Goal: Information Seeking & Learning: Learn about a topic

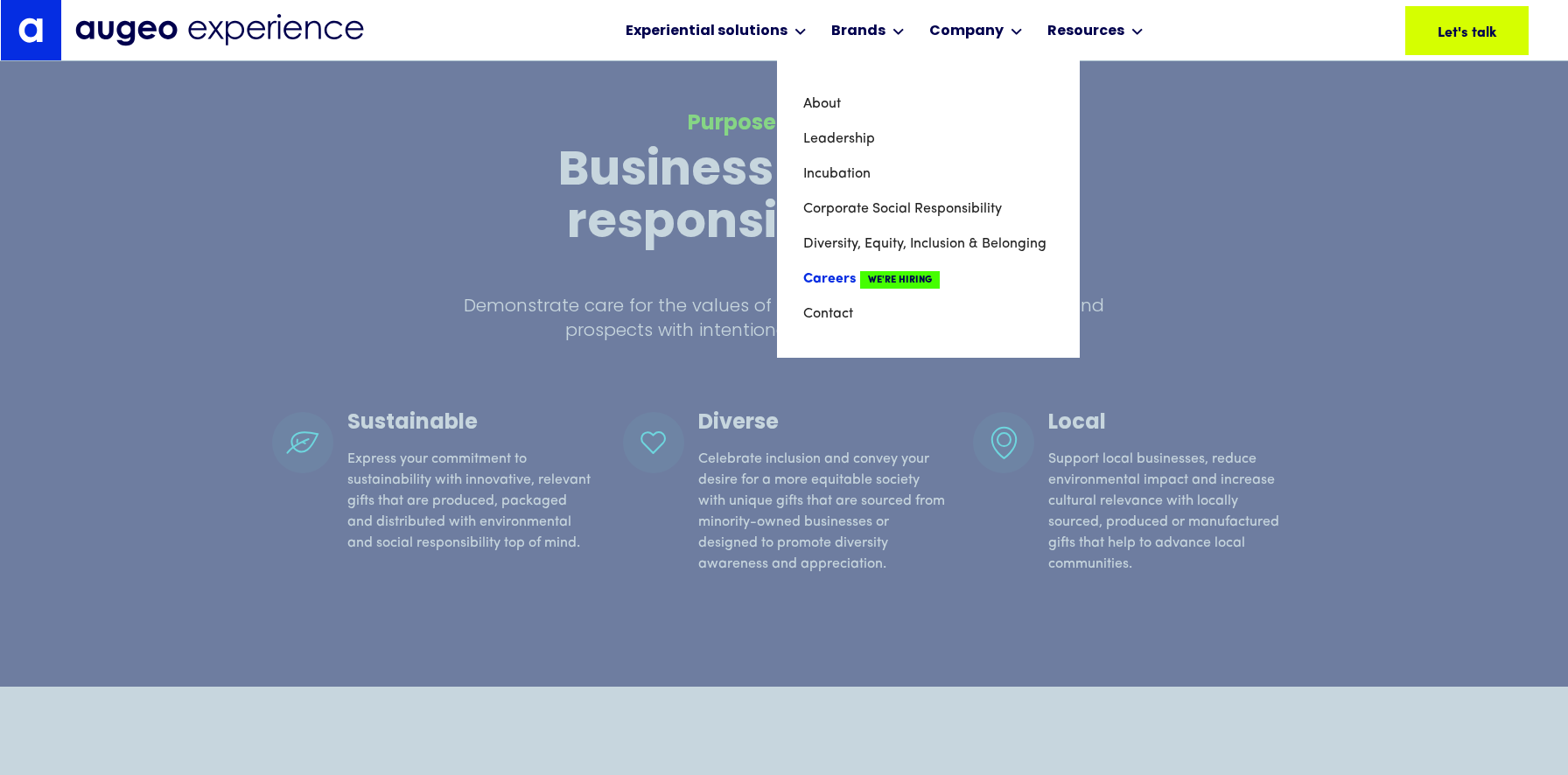
click at [847, 272] on link "Careers We're Hiring" at bounding box center [928, 279] width 250 height 35
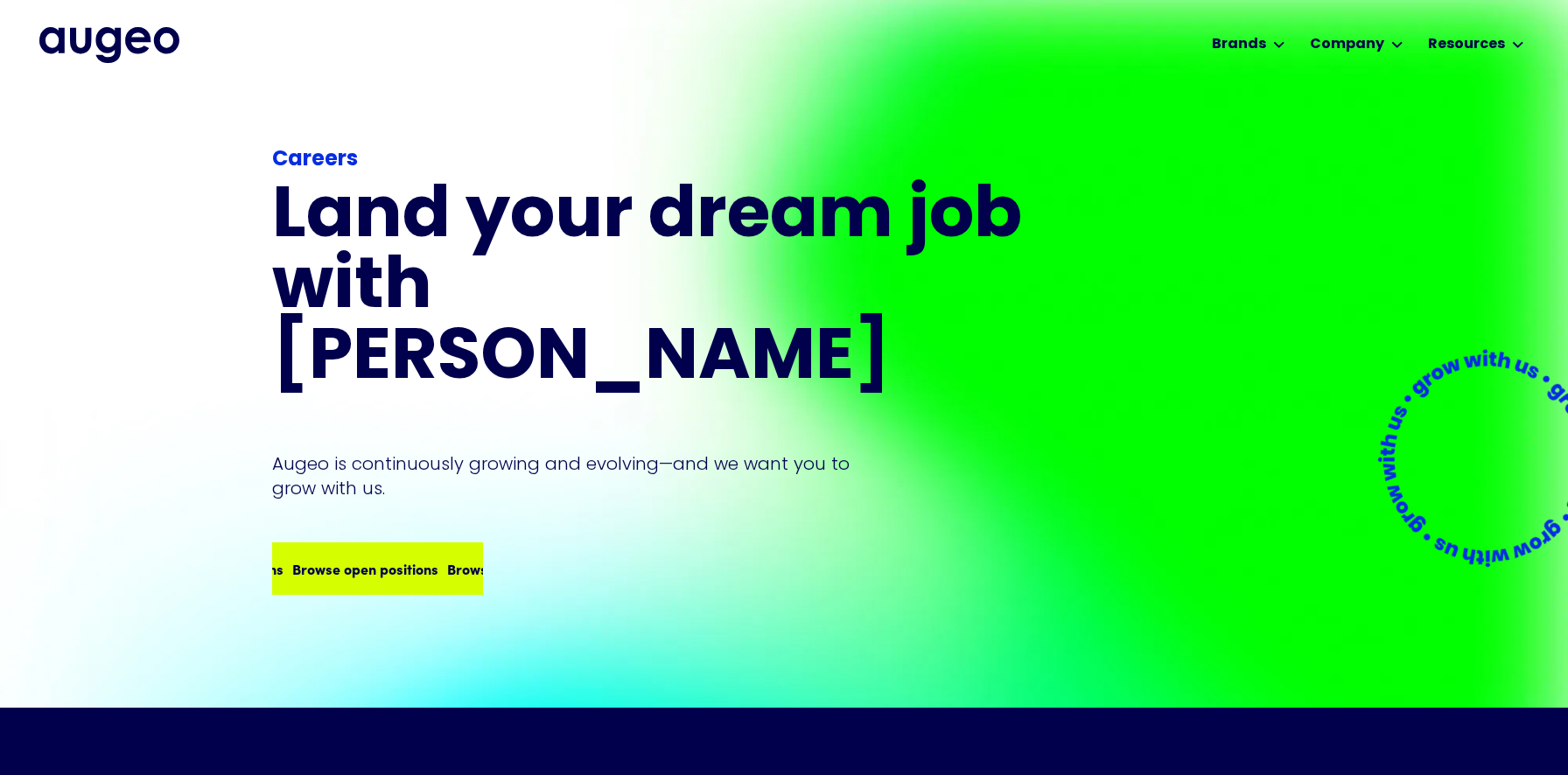
click at [402, 553] on div "Browse open positions Browse open positions Browse open positions Browse open p…" at bounding box center [378, 568] width 208 height 49
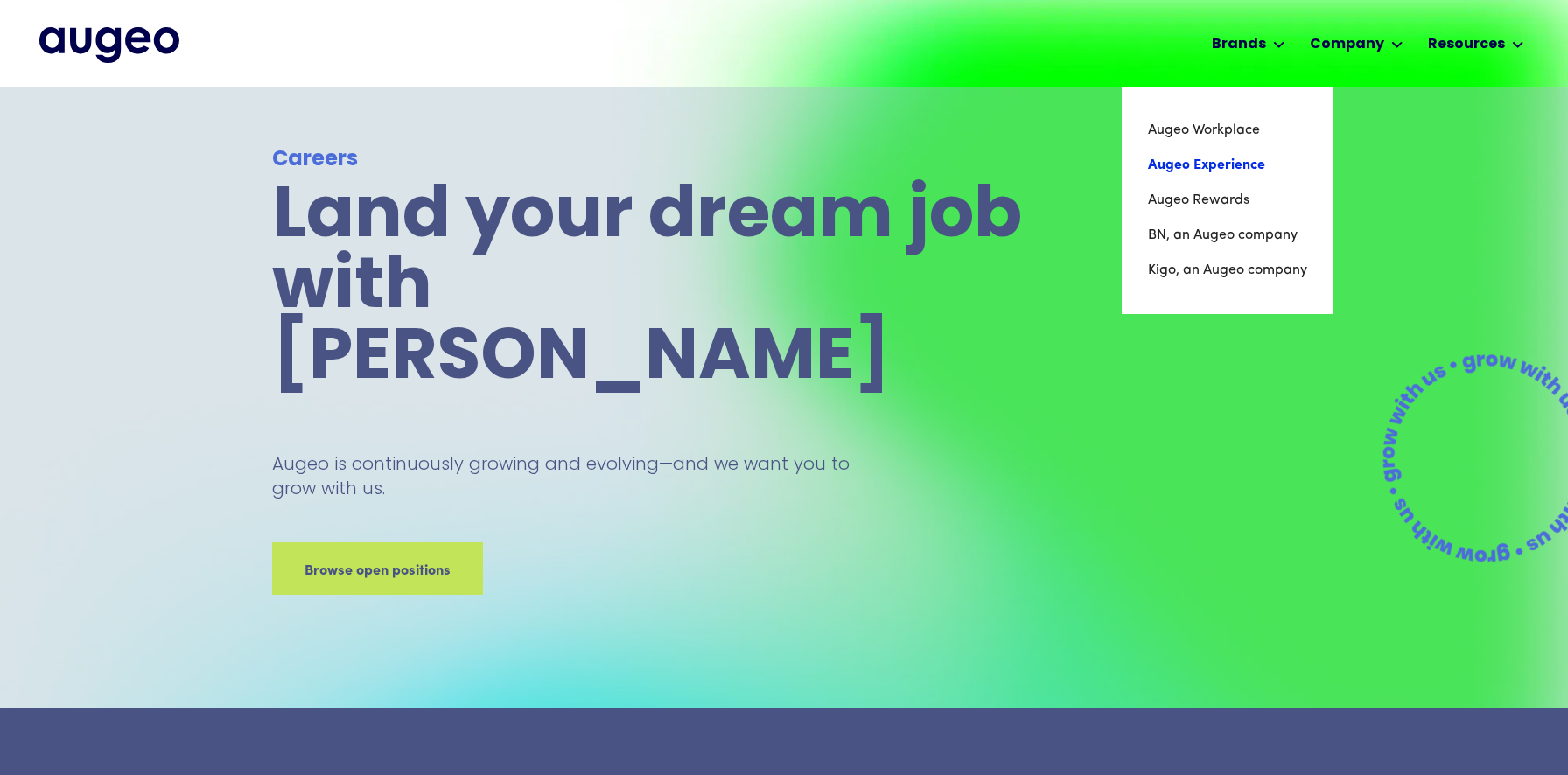
click at [1225, 159] on link "Augeo Experience" at bounding box center [1228, 165] width 160 height 35
